Goal: Task Accomplishment & Management: Complete application form

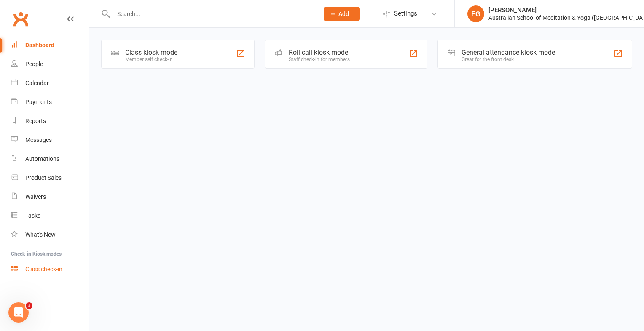
click at [37, 261] on link "Class check-in" at bounding box center [50, 269] width 78 height 19
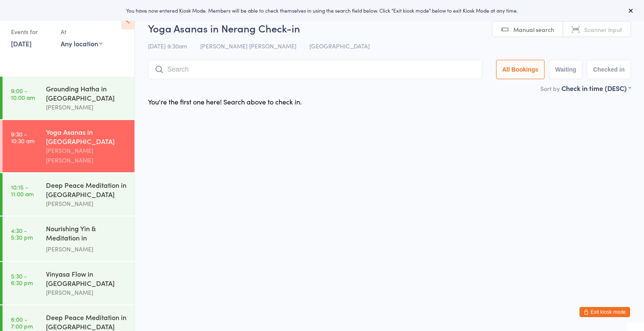
click at [606, 310] on button "Exit kiosk mode" at bounding box center [605, 312] width 51 height 10
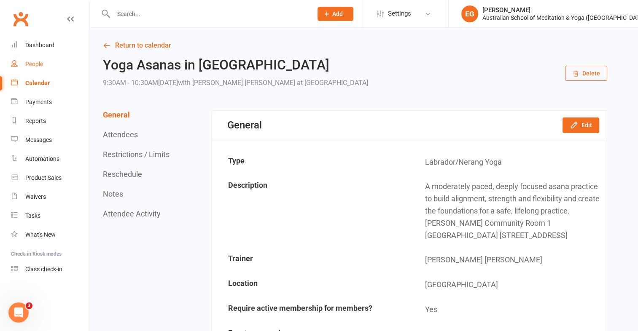
click at [37, 66] on div "People" at bounding box center [34, 64] width 18 height 7
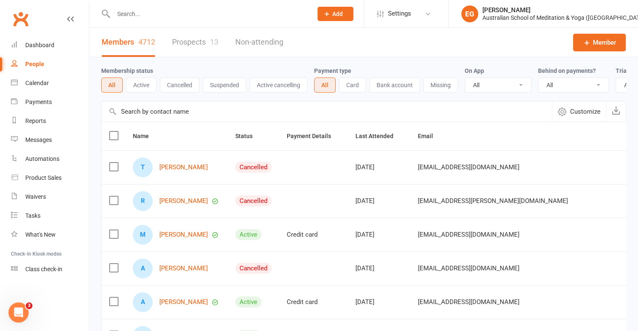
click at [129, 6] on div at bounding box center [203, 13] width 205 height 27
click at [128, 17] on input "text" at bounding box center [209, 14] width 196 height 12
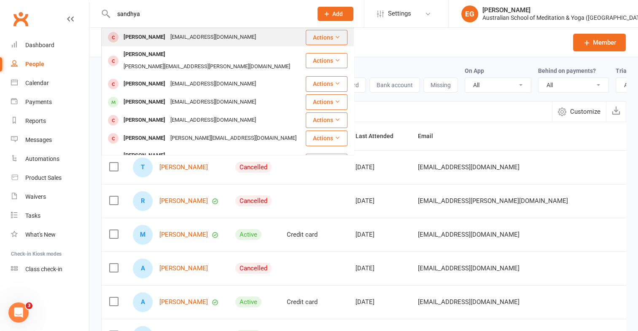
type input "sandhya"
click at [156, 36] on div "Sandhya Ramanathan" at bounding box center [144, 37] width 47 height 12
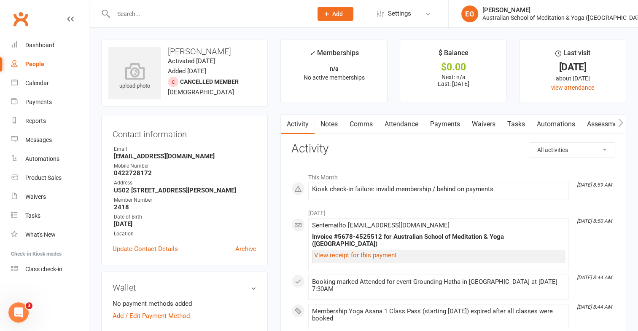
click at [228, 18] on input "text" at bounding box center [209, 14] width 196 height 12
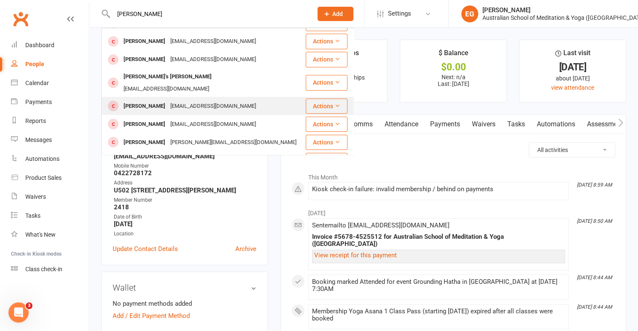
scroll to position [62, 0]
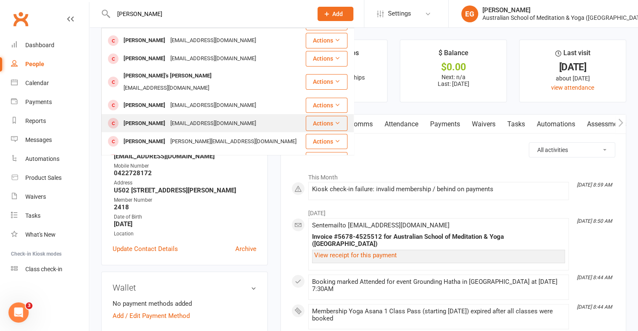
type input "elizabeth"
click at [146, 118] on div "Elizabeth Broughton" at bounding box center [144, 124] width 47 height 12
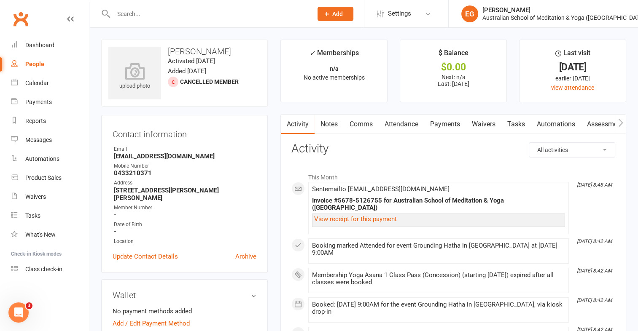
click at [139, 11] on input "text" at bounding box center [209, 14] width 196 height 12
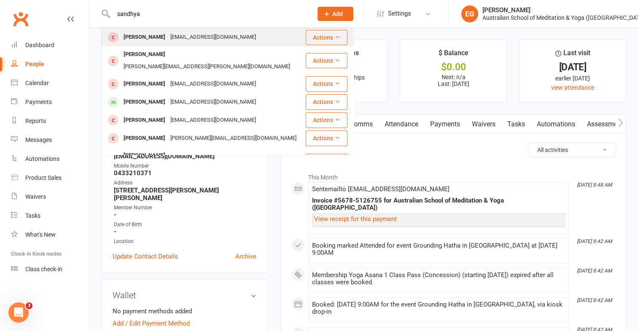
type input "sandhya"
click at [157, 38] on div "Sandhya Ramanathan" at bounding box center [144, 37] width 47 height 12
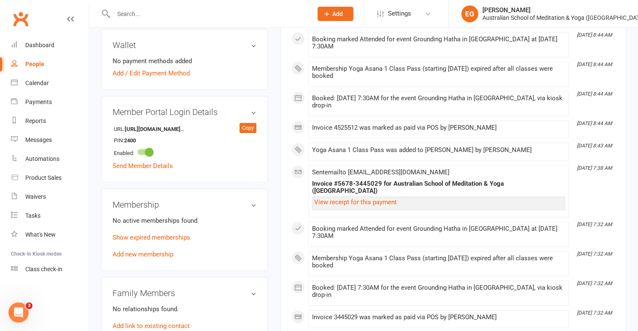
scroll to position [242, 0]
click at [253, 207] on h3 "Membership" at bounding box center [185, 205] width 144 height 9
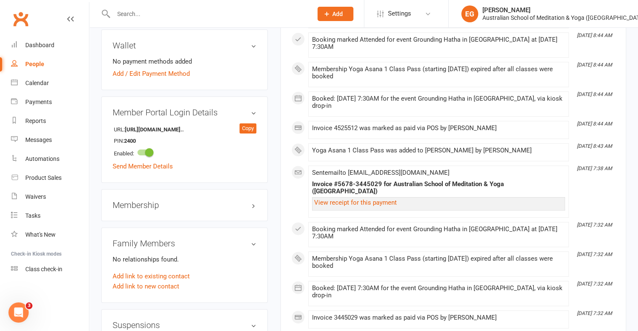
click at [253, 207] on h3 "Membership" at bounding box center [185, 205] width 144 height 9
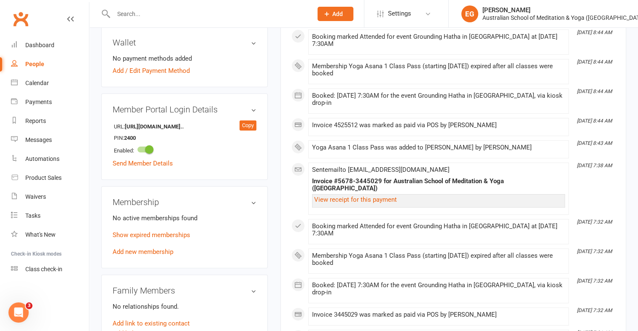
scroll to position [245, 0]
click at [164, 254] on link "Add new membership" at bounding box center [143, 253] width 61 height 8
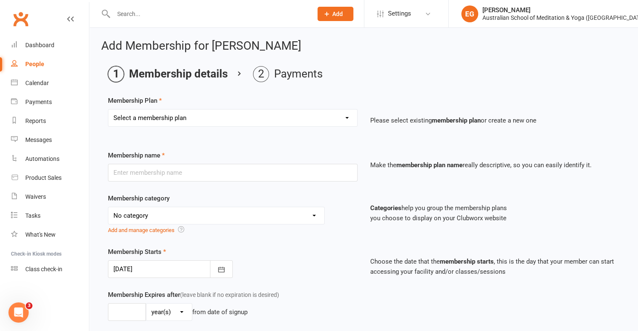
click at [345, 119] on select "Select a membership plan First Time Intro Offer (1 month Unlimited Meditation &…" at bounding box center [232, 118] width 249 height 17
drag, startPoint x: 345, startPoint y: 119, endPoint x: 351, endPoint y: 115, distance: 6.7
click at [351, 115] on select "Select a membership plan First Time Intro Offer (1 month Unlimited Meditation &…" at bounding box center [232, 118] width 249 height 17
click at [347, 117] on select "Select a membership plan First Time Intro Offer (1 month Unlimited Meditation &…" at bounding box center [232, 118] width 249 height 17
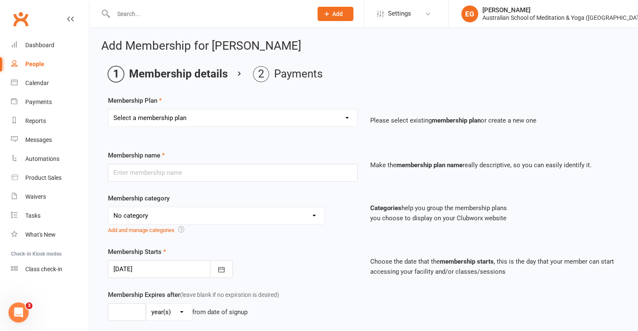
click at [347, 117] on select "Select a membership plan First Time Intro Offer (1 month Unlimited Meditation &…" at bounding box center [232, 118] width 249 height 17
click at [36, 65] on div "People" at bounding box center [34, 64] width 19 height 7
